Goal: Find contact information: Find contact information

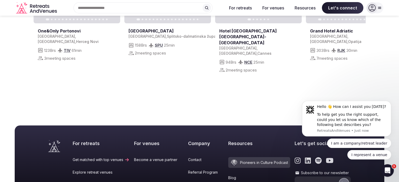
scroll to position [2012, 0]
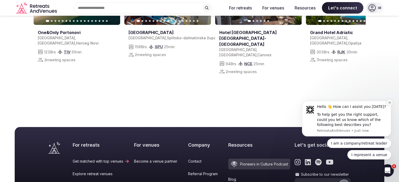
click at [391, 104] on icon "Dismiss notification" at bounding box center [389, 102] width 3 height 3
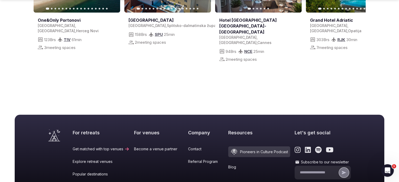
scroll to position [2080, 0]
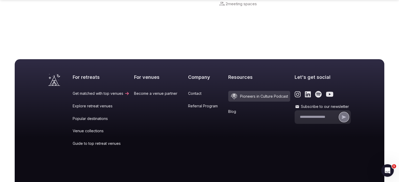
click at [305, 92] on icon "Link to the retreats and venues LinkedIn page" at bounding box center [308, 95] width 6 height 6
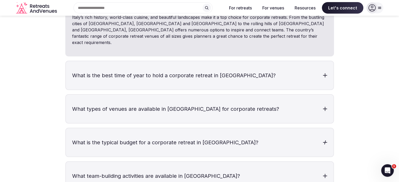
scroll to position [1187, 0]
click at [376, 7] on div at bounding box center [372, 7] width 11 height 11
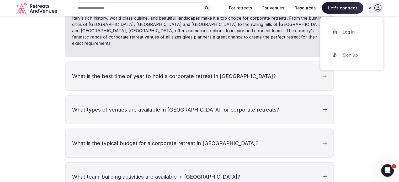
click at [376, 7] on icon at bounding box center [377, 7] width 7 height 7
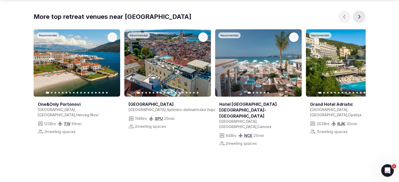
scroll to position [2027, 0]
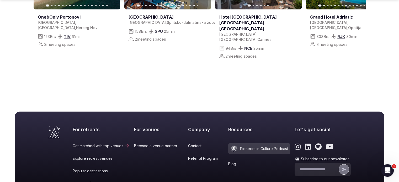
click at [188, 144] on link "Contact" at bounding box center [206, 146] width 36 height 5
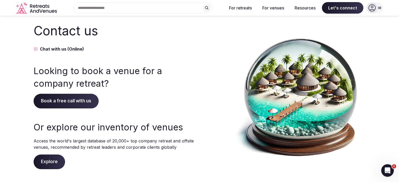
click at [48, 9] on icon "Retreats and Venues company logo" at bounding box center [37, 8] width 42 height 12
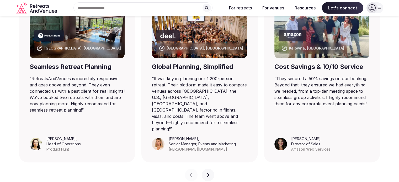
scroll to position [375, 0]
